Goal: Navigation & Orientation: Find specific page/section

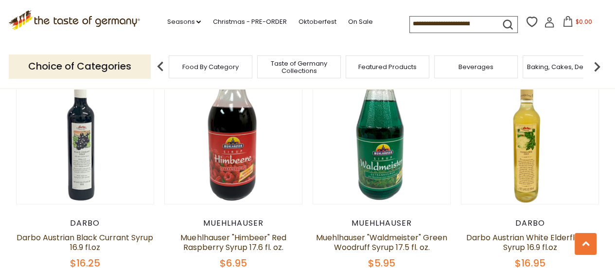
scroll to position [1037, 0]
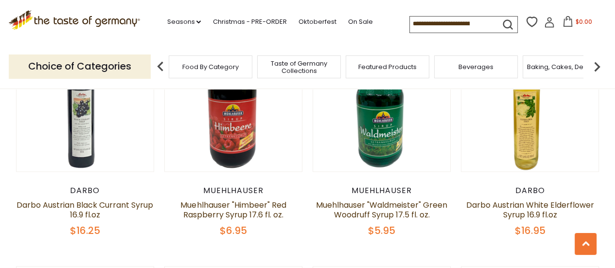
click at [225, 71] on div "Food By Category" at bounding box center [211, 66] width 84 height 23
click at [223, 65] on span "Food By Category" at bounding box center [210, 66] width 56 height 7
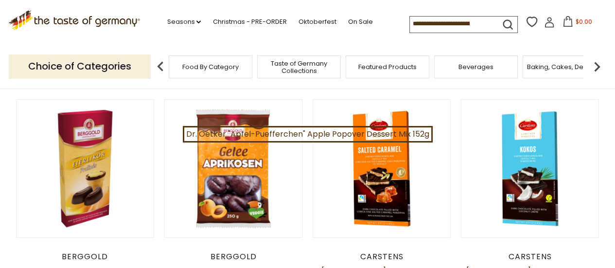
scroll to position [65, 0]
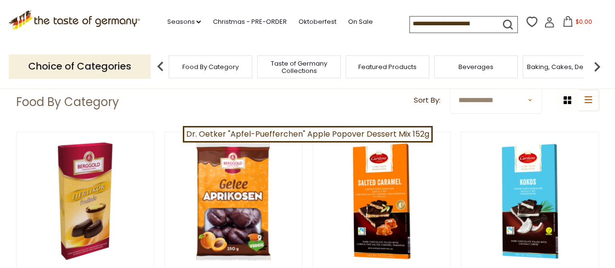
click at [596, 66] on img at bounding box center [596, 66] width 19 height 19
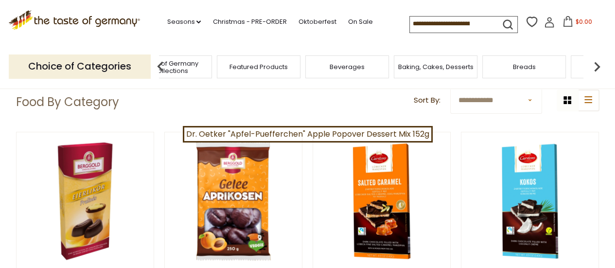
click at [596, 66] on img at bounding box center [596, 66] width 19 height 19
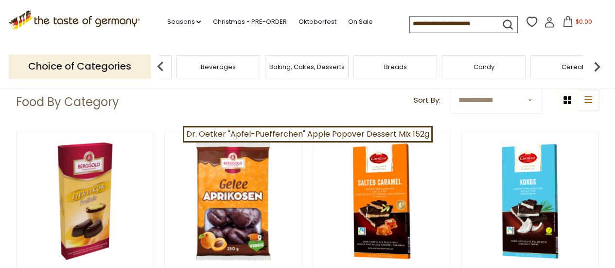
click at [596, 66] on img at bounding box center [596, 66] width 19 height 19
click at [514, 69] on span "Condiments, Seasonings" at bounding box center [500, 67] width 78 height 15
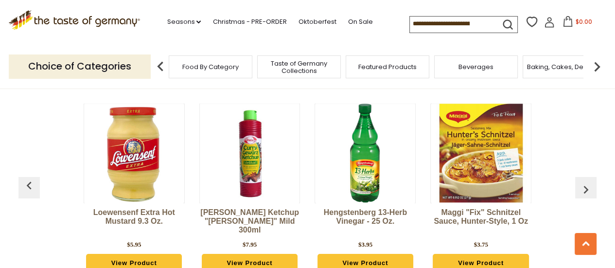
scroll to position [2691, 0]
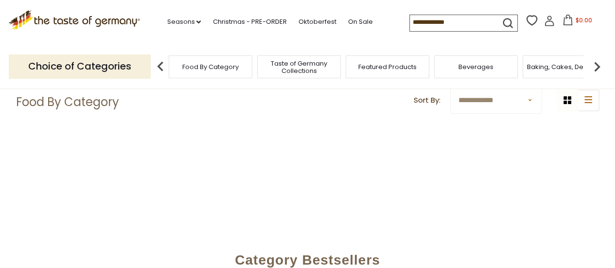
scroll to position [65, 0]
